Goal: Task Accomplishment & Management: Manage account settings

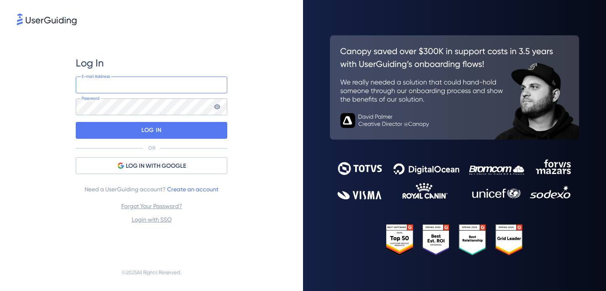
click at [186, 93] on input "email" at bounding box center [151, 85] width 151 height 17
click at [180, 79] on input "email" at bounding box center [151, 85] width 151 height 17
click at [180, 63] on div "Log In" at bounding box center [151, 62] width 151 height 13
click at [175, 91] on input "email" at bounding box center [151, 85] width 151 height 17
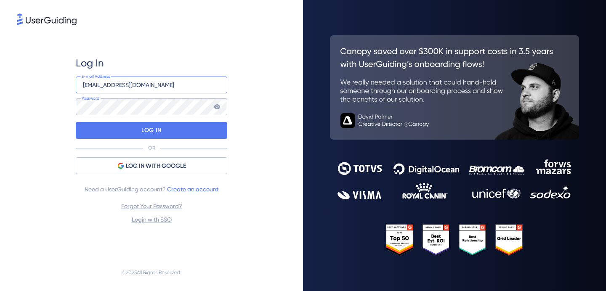
type input "[EMAIL_ADDRESS][DOMAIN_NAME]"
click at [160, 88] on input "[EMAIL_ADDRESS][DOMAIN_NAME]" at bounding box center [151, 85] width 151 height 17
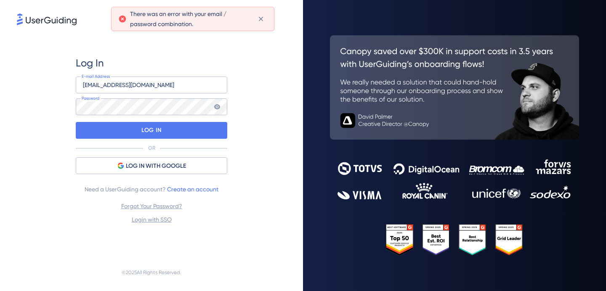
click at [215, 106] on icon at bounding box center [217, 106] width 6 height 5
click at [156, 84] on input "[EMAIL_ADDRESS][DOMAIN_NAME]" at bounding box center [151, 85] width 151 height 17
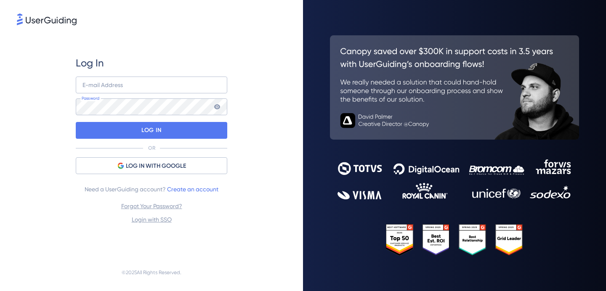
click at [203, 224] on div "Forgot Your Password? Login with SSO" at bounding box center [151, 213] width 151 height 24
click at [418, 169] on img at bounding box center [454, 179] width 234 height 40
